Goal: Information Seeking & Learning: Learn about a topic

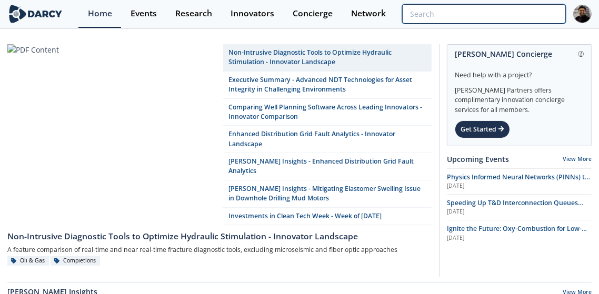
click at [515, 15] on input "search" at bounding box center [484, 13] width 164 height 19
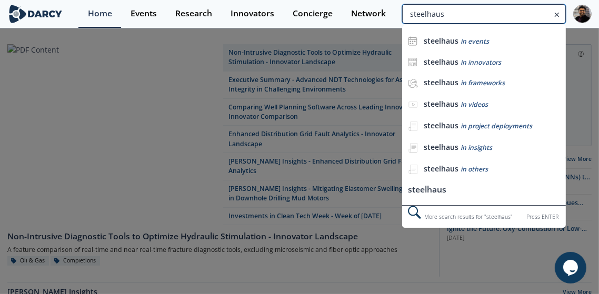
type input "steelhaus"
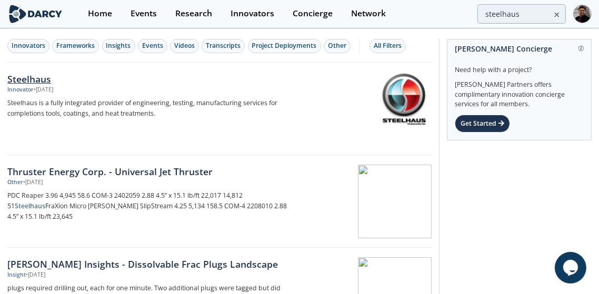
drag, startPoint x: 330, startPoint y: 40, endPoint x: 179, endPoint y: 96, distance: 160.9
click at [179, 96] on div "Steelhaus Innovator • Feb 17, 2021 Steelhaus is a fully integrated provider of …" at bounding box center [152, 109] width 291 height 74
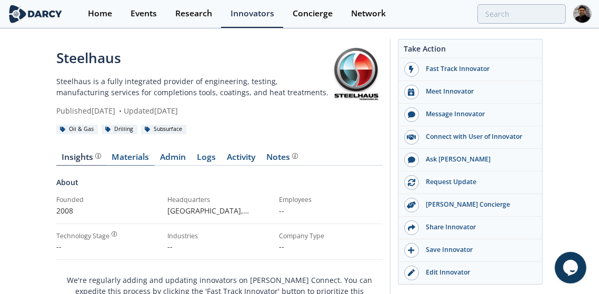
click at [117, 165] on link "Materials" at bounding box center [130, 159] width 48 height 13
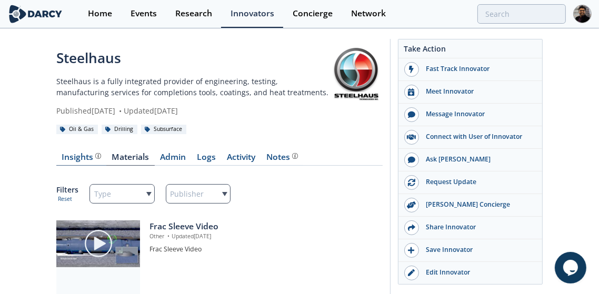
click at [82, 157] on div "Insights" at bounding box center [81, 157] width 39 height 8
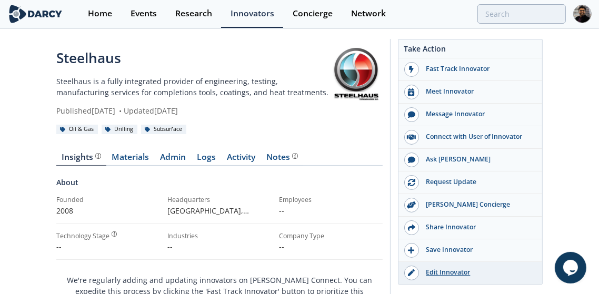
click at [451, 272] on div "Edit Innovator" at bounding box center [478, 272] width 118 height 9
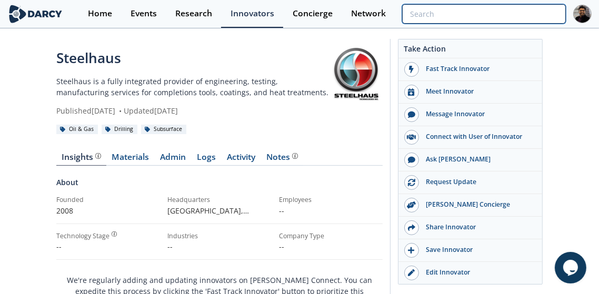
click at [497, 19] on input "search" at bounding box center [484, 13] width 164 height 19
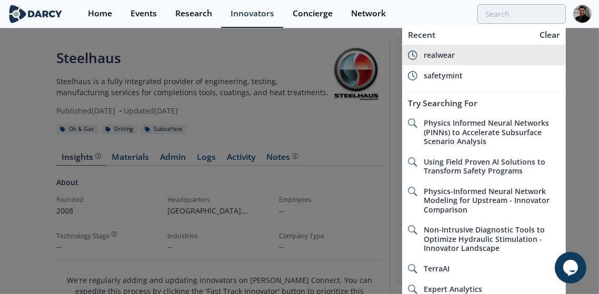
click at [464, 47] on li "realwear" at bounding box center [484, 55] width 164 height 21
type input "realwear"
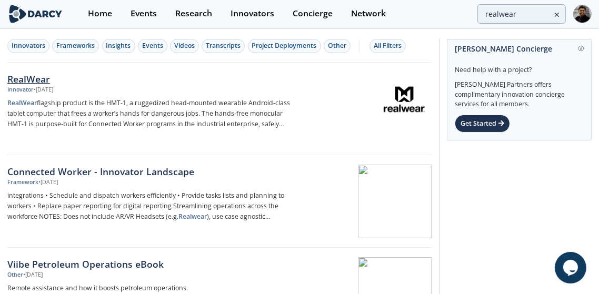
click at [124, 139] on div "RealWear Innovator • Jan 5, 2024 RealWear flagship product is the HMT-1, a rugg…" at bounding box center [152, 109] width 291 height 74
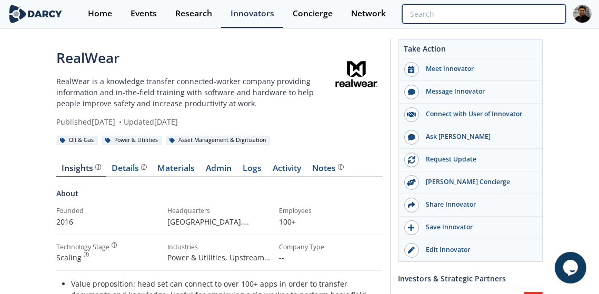
click at [504, 16] on input "search" at bounding box center [484, 13] width 164 height 19
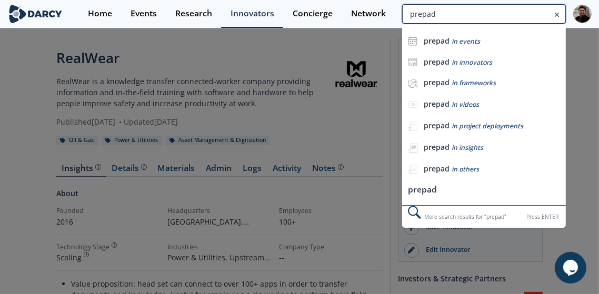
type input "prepad"
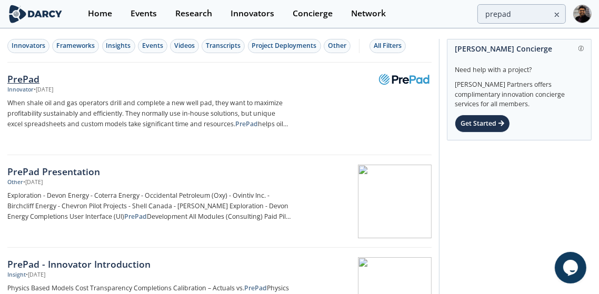
click at [167, 89] on div "Innovator • Jan 14, 2025" at bounding box center [149, 90] width 284 height 8
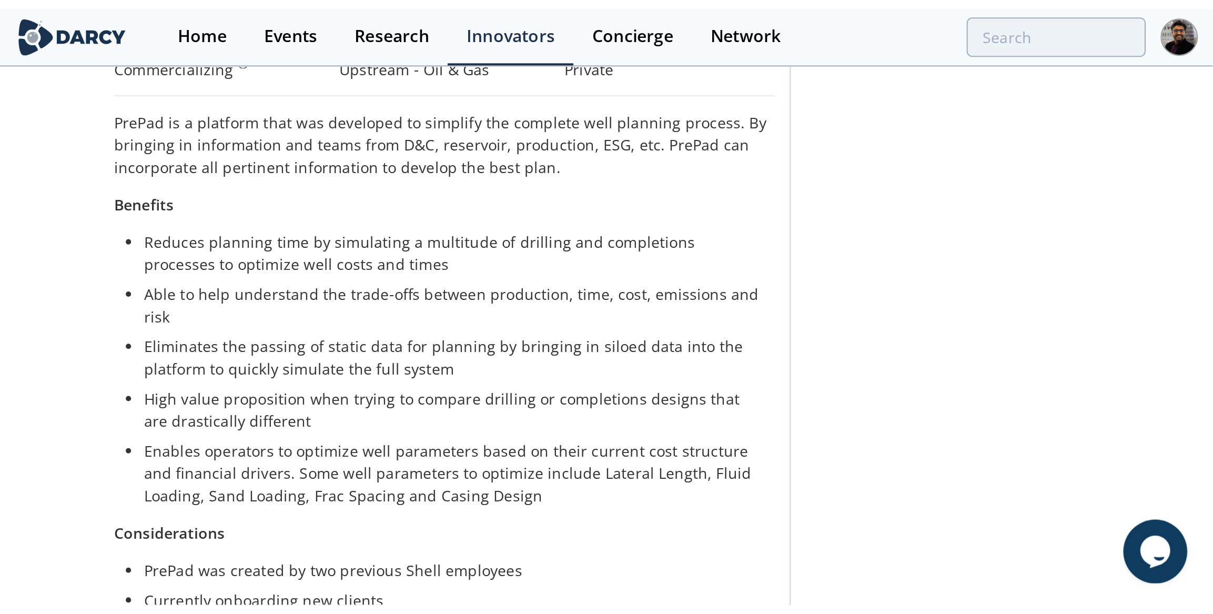
scroll to position [158, 0]
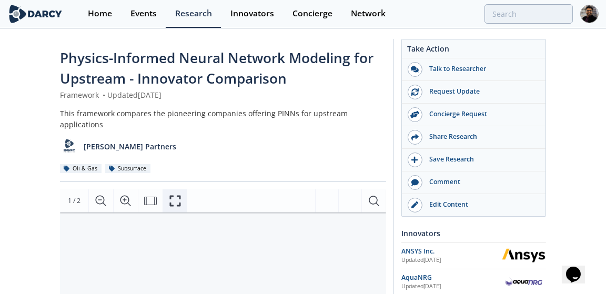
click at [180, 195] on icon "Fullscreen" at bounding box center [175, 201] width 13 height 13
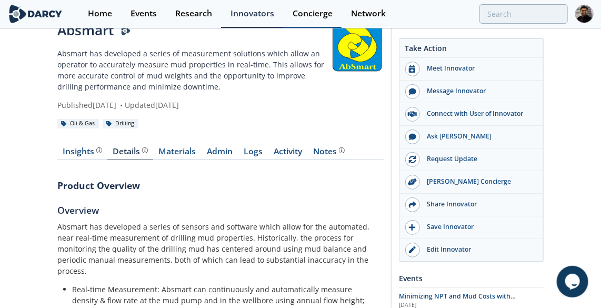
scroll to position [28, 0]
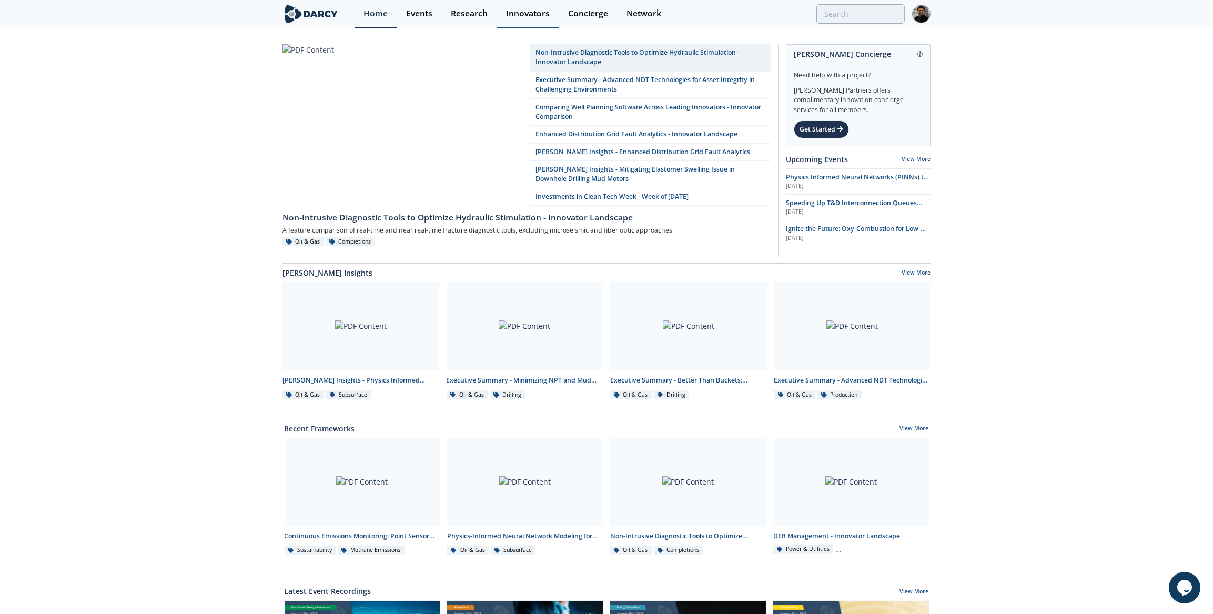
click at [516, 13] on div "Innovators" at bounding box center [528, 13] width 44 height 8
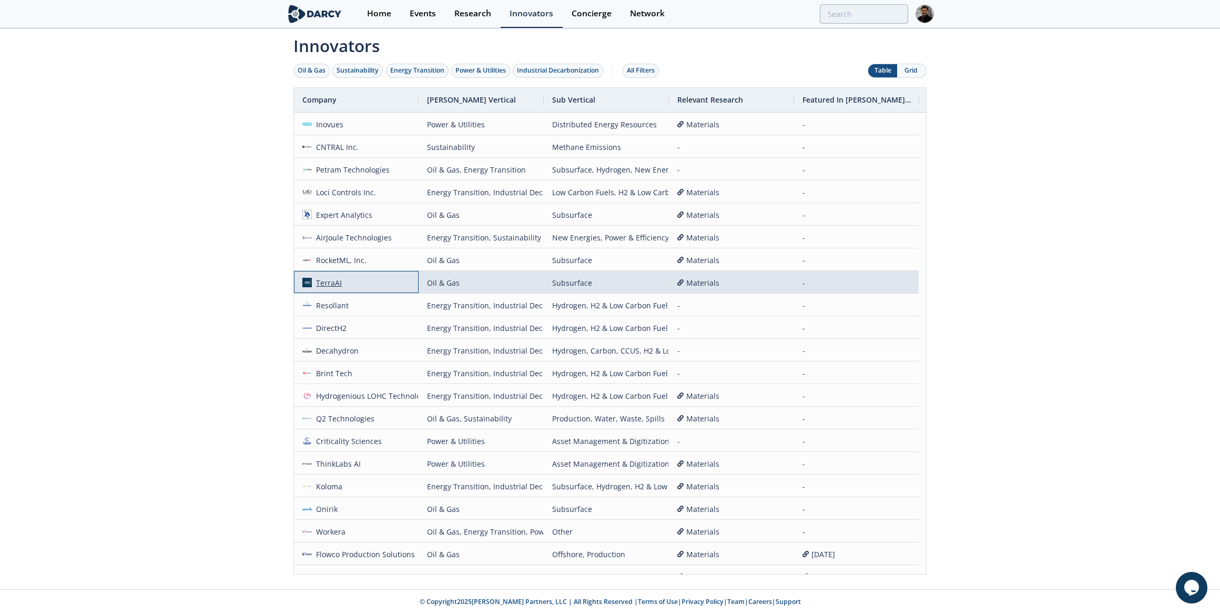
click at [325, 279] on div "TerraAI" at bounding box center [327, 282] width 31 height 23
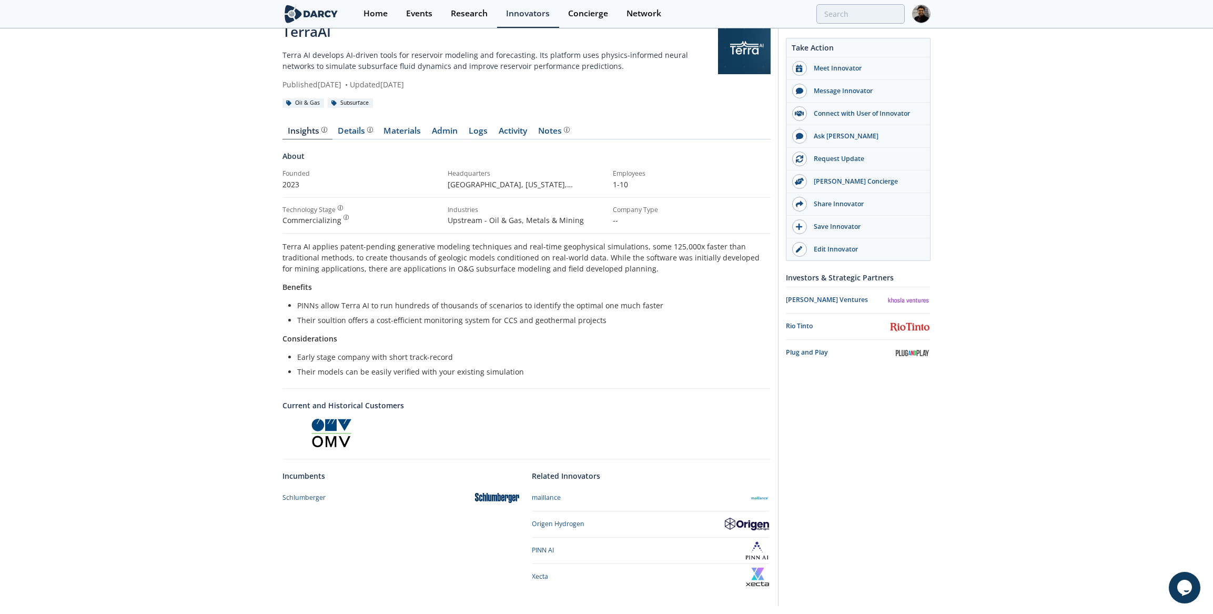
scroll to position [47, 0]
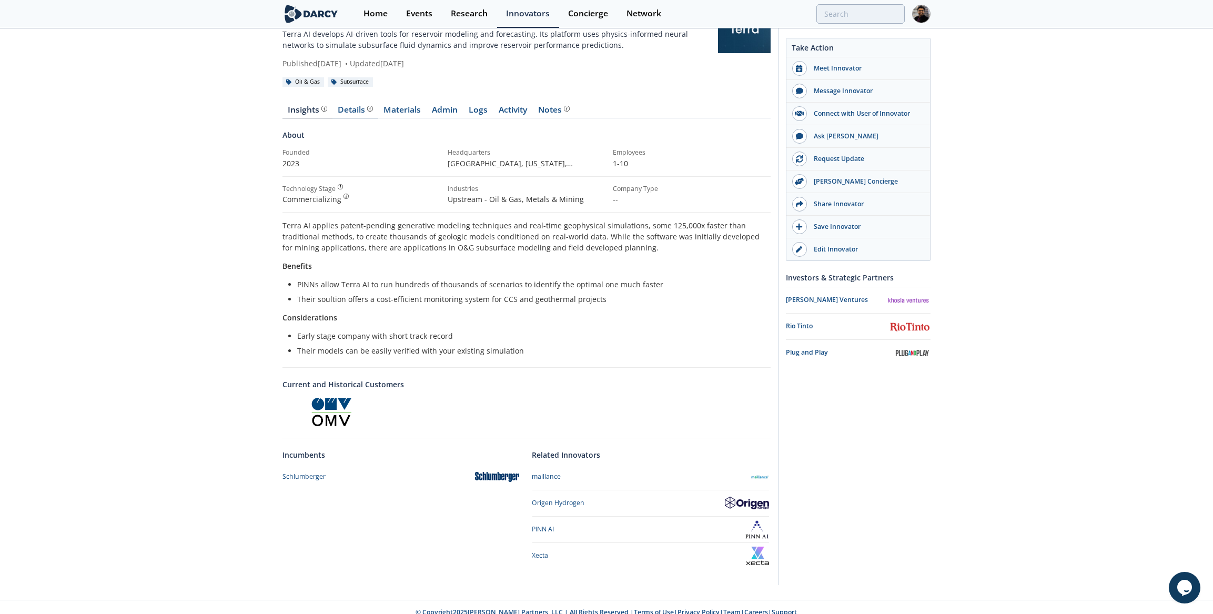
click at [350, 113] on div "Details" at bounding box center [355, 110] width 35 height 8
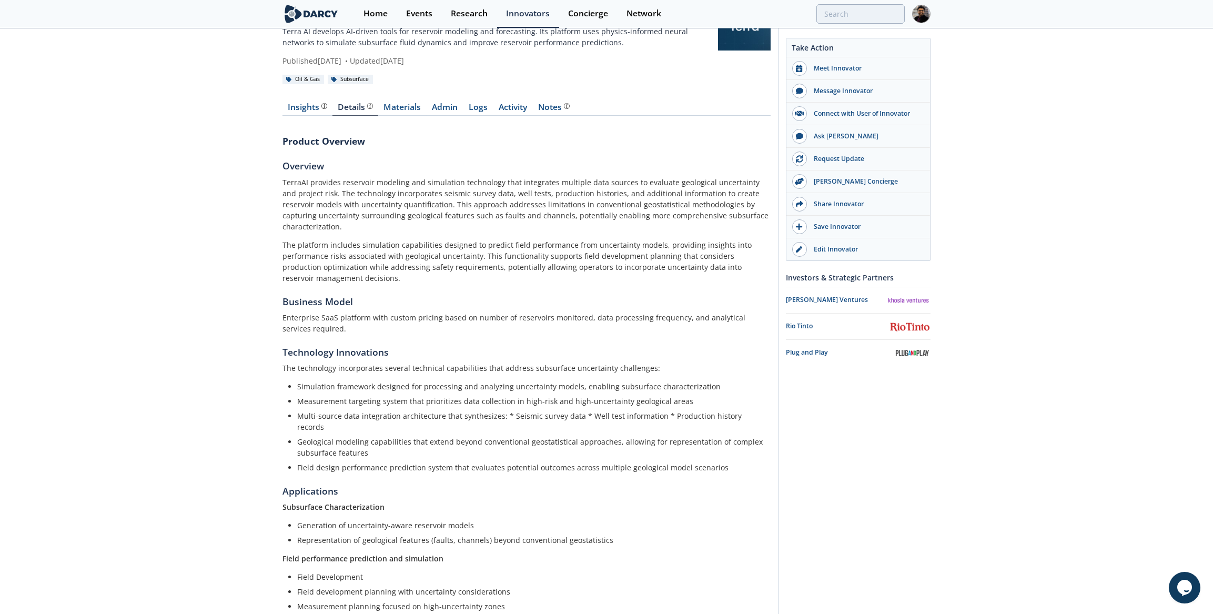
scroll to position [2, 0]
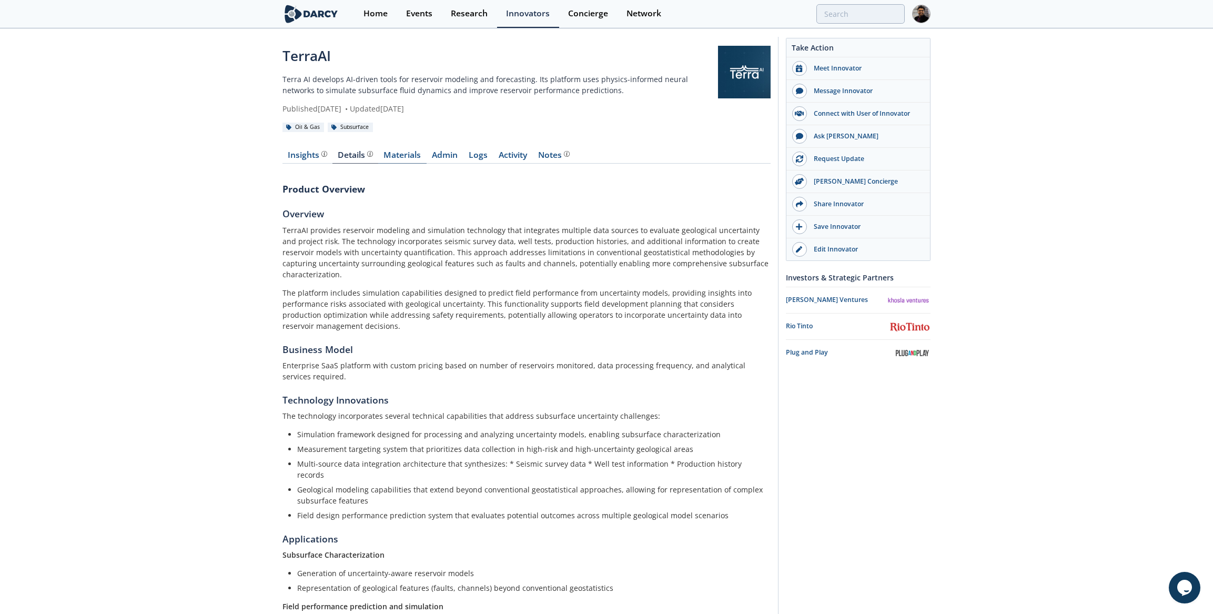
click at [409, 158] on link "Materials" at bounding box center [402, 157] width 48 height 13
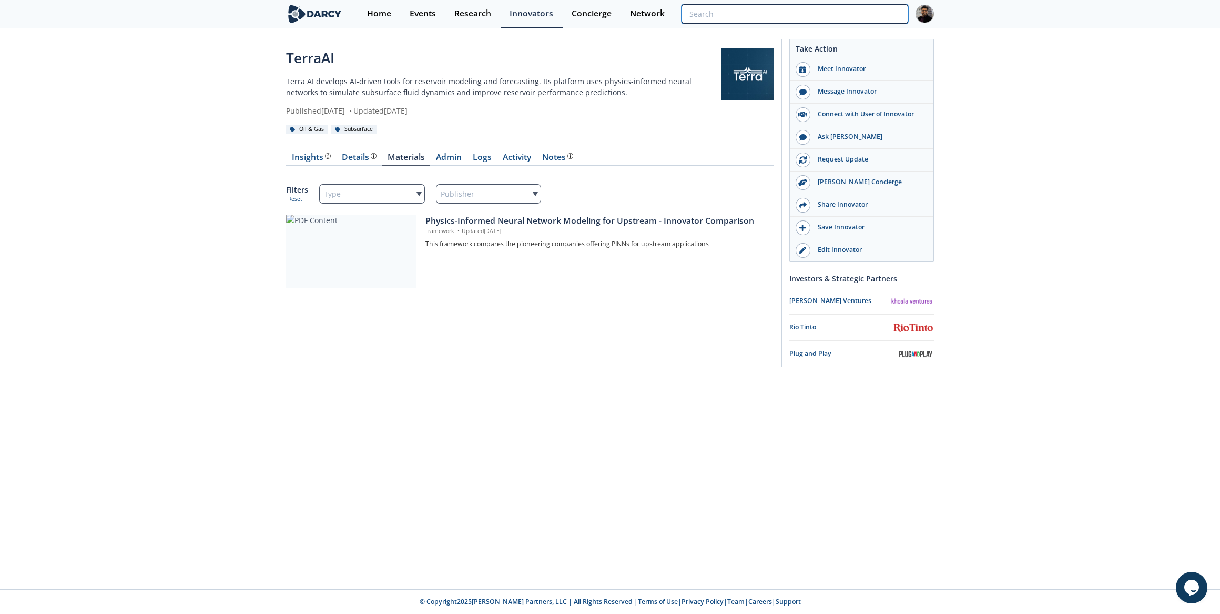
click at [873, 20] on input "search" at bounding box center [795, 13] width 227 height 19
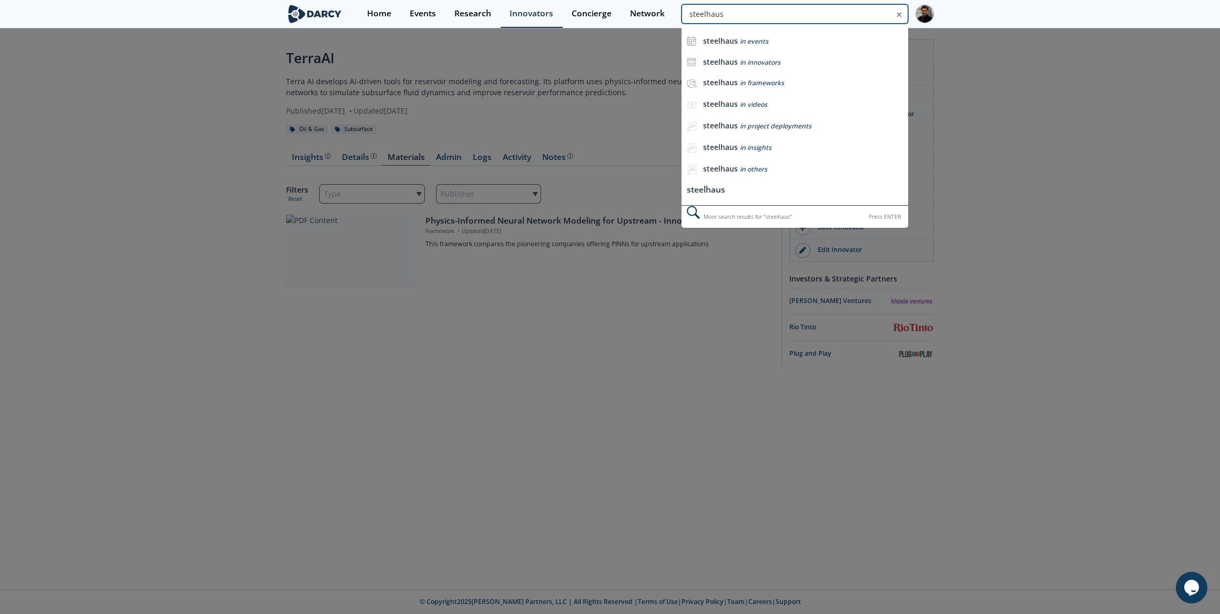
type input "steelhaus"
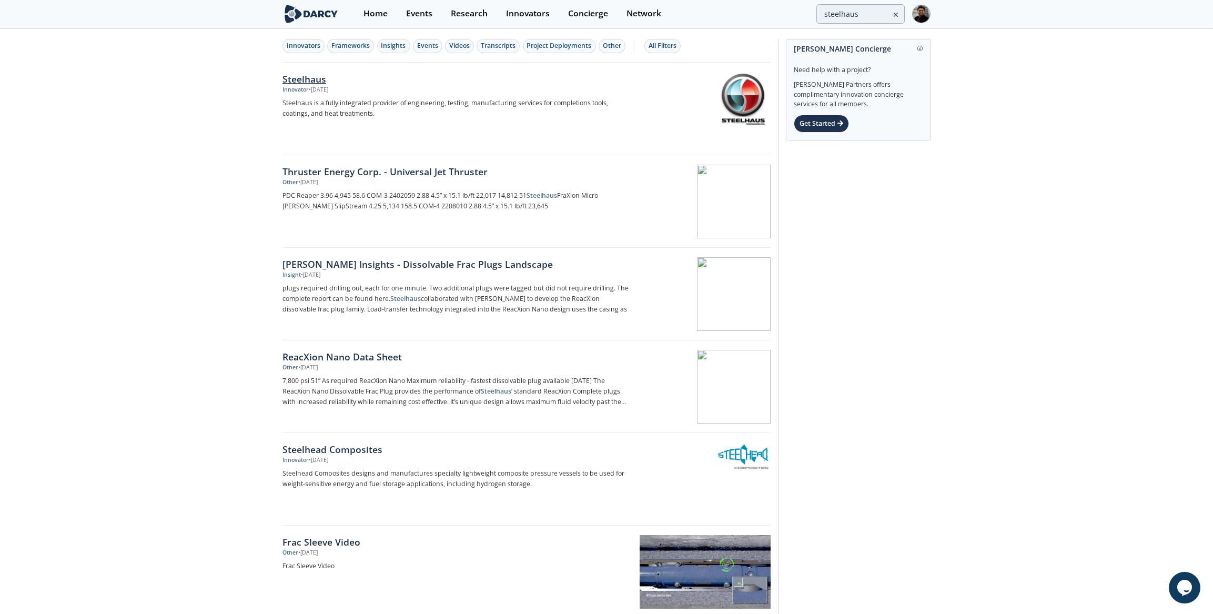
click at [381, 102] on p "Steelhaus is a fully integrated provider of engineering, testing, manufacturing…" at bounding box center [456, 108] width 348 height 21
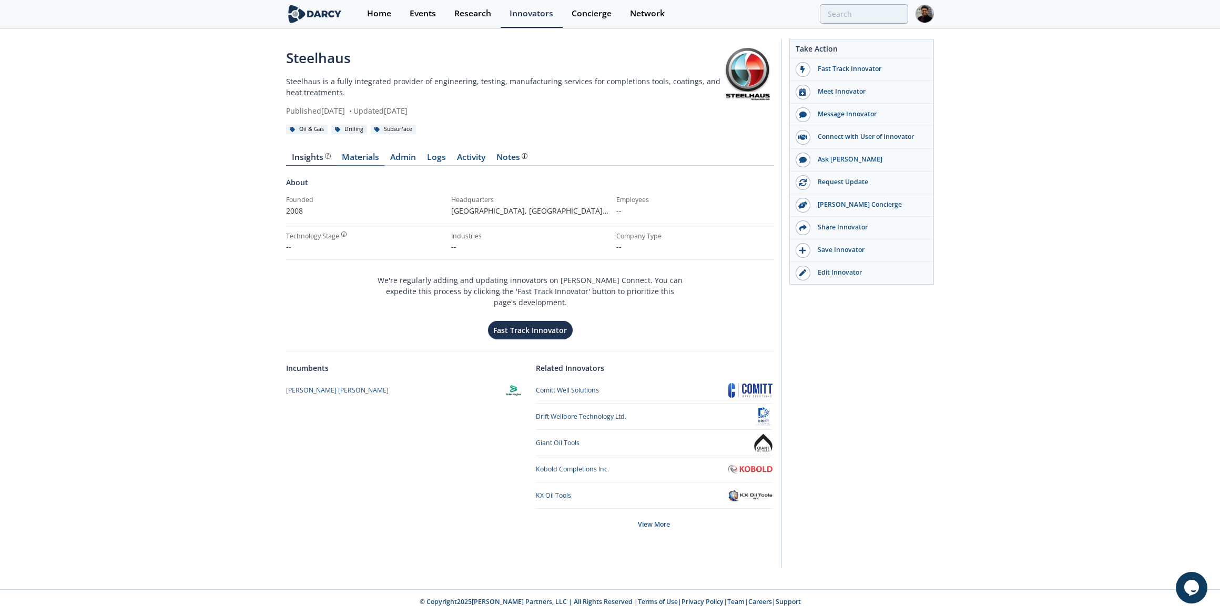
click at [359, 162] on link "Materials" at bounding box center [360, 159] width 48 height 13
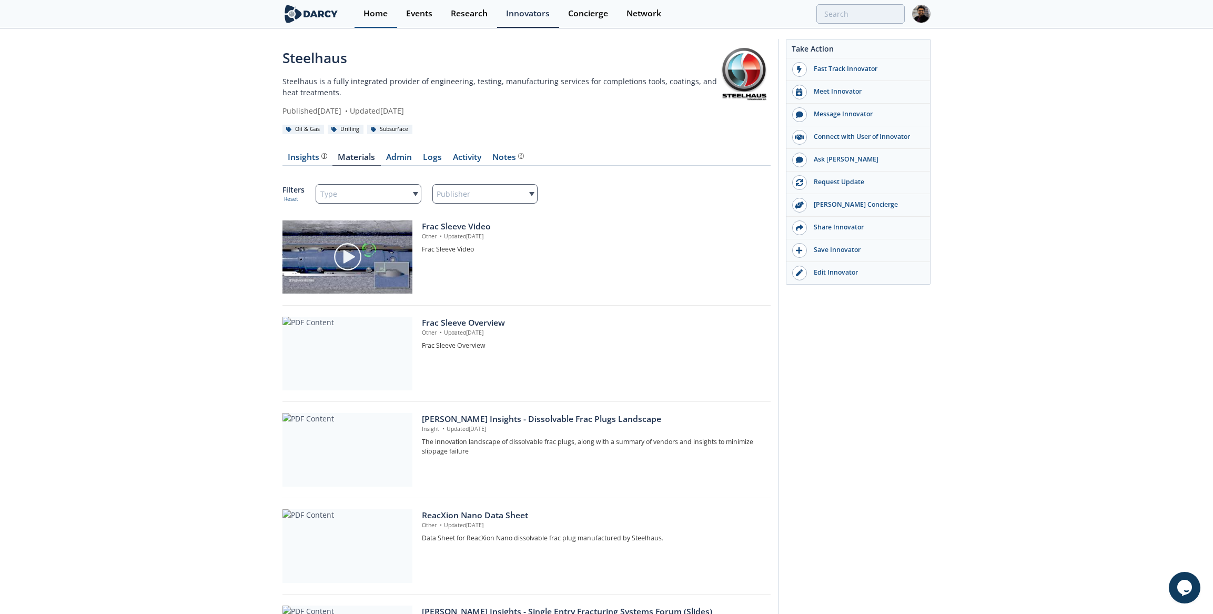
click at [375, 15] on div "Home" at bounding box center [375, 13] width 24 height 8
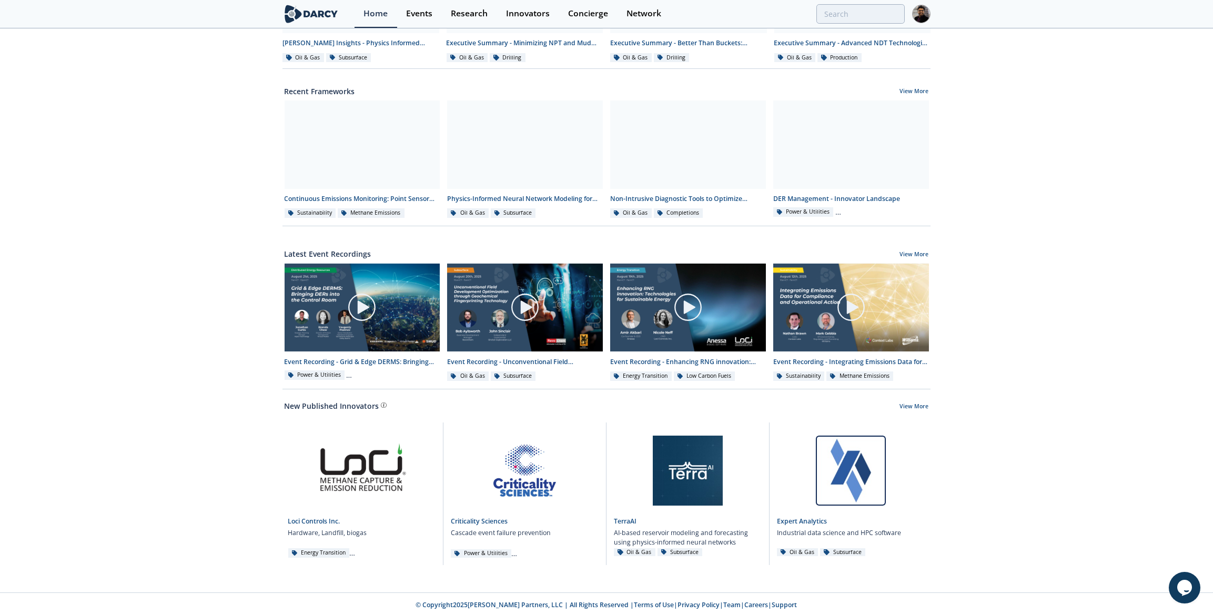
scroll to position [338, 0]
click at [337, 181] on div at bounding box center [363, 144] width 156 height 88
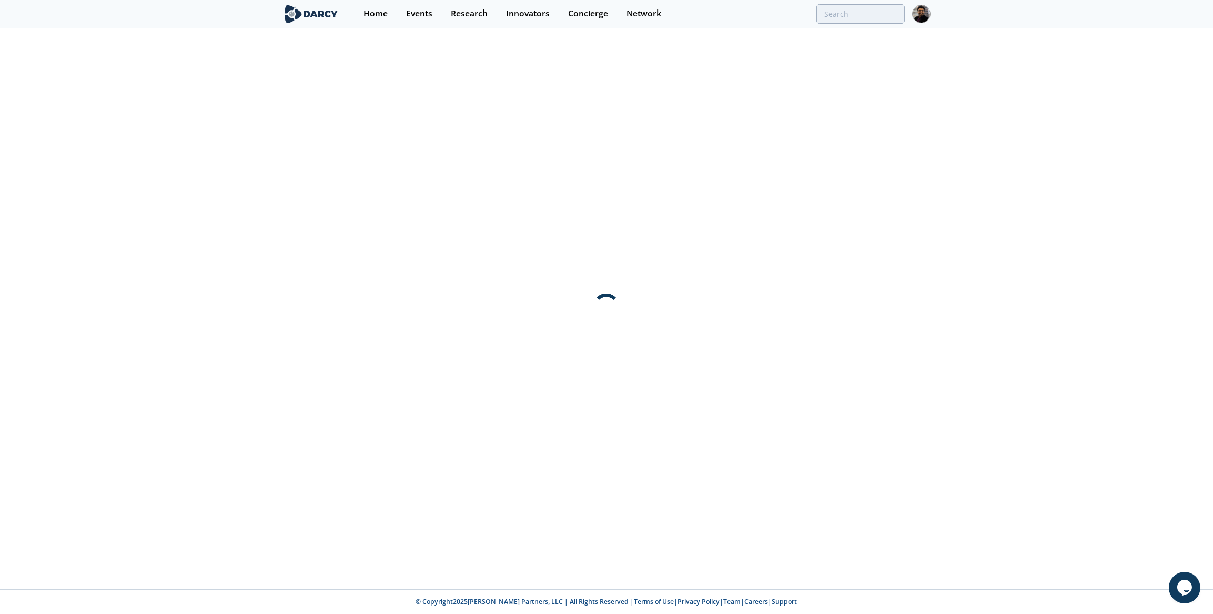
scroll to position [0, 0]
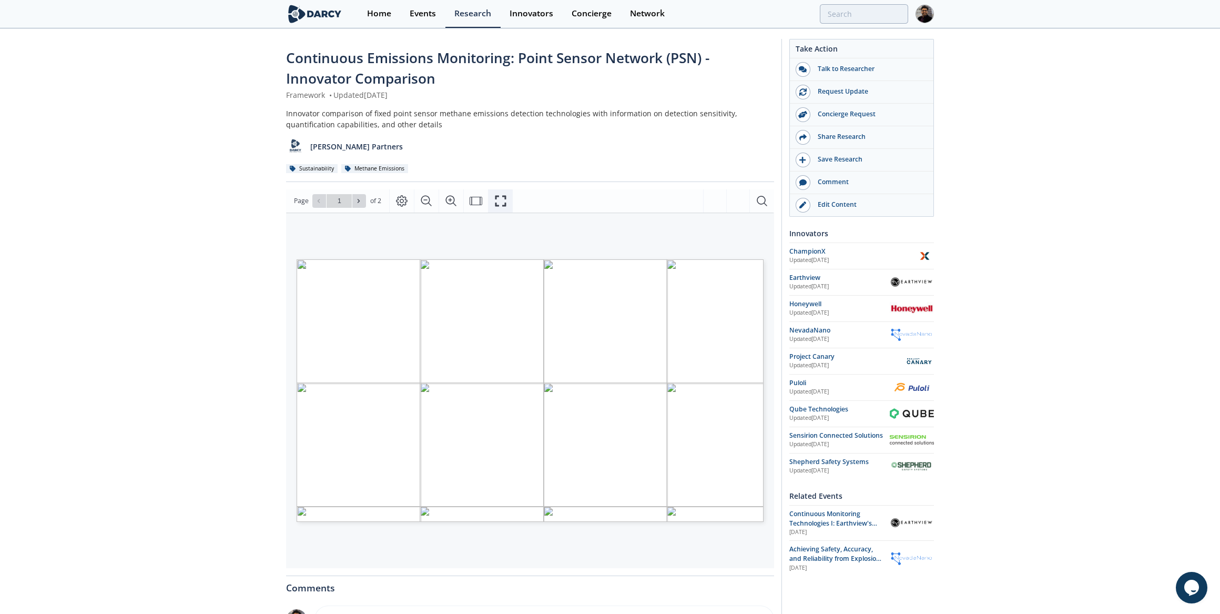
click at [506, 200] on button "Fullscreen" at bounding box center [500, 200] width 25 height 23
